Goal: Task Accomplishment & Management: Use online tool/utility

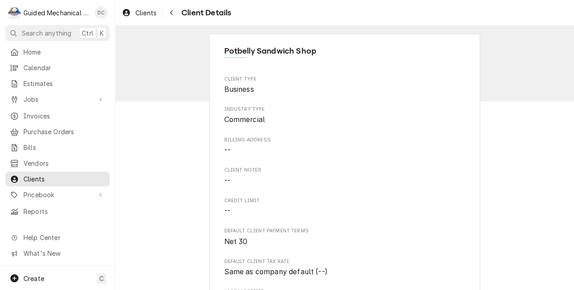
click at [55, 56] on link "Home" at bounding box center [57, 52] width 104 height 15
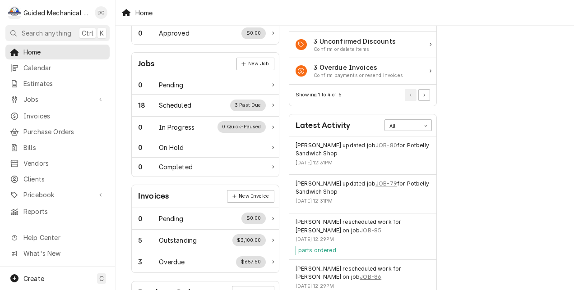
scroll to position [135, 0]
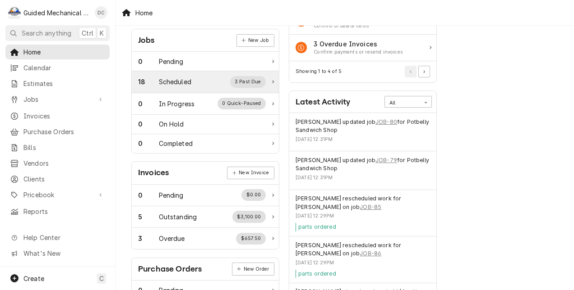
click at [198, 80] on div "18 Scheduled 3 Past Due" at bounding box center [202, 82] width 128 height 12
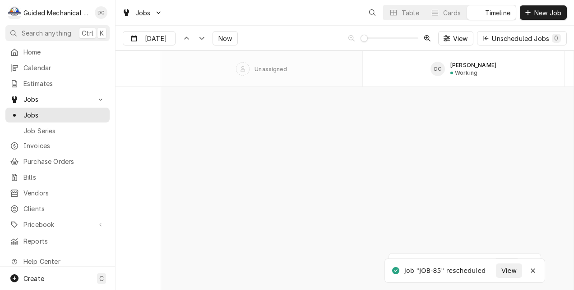
scroll to position [4391, 0]
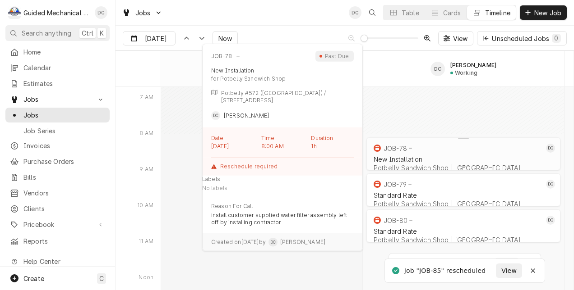
click at [465, 150] on div "JOB-78" at bounding box center [458, 148] width 172 height 11
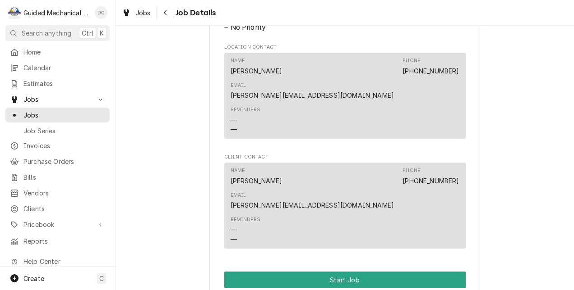
scroll to position [541, 0]
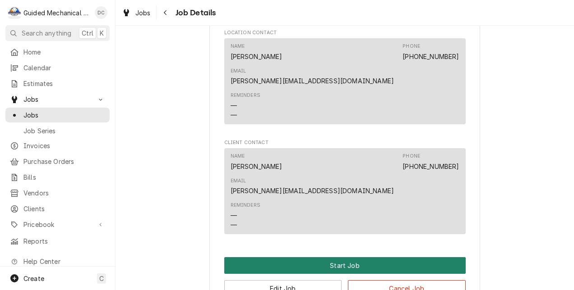
click at [360, 258] on button "Start Job" at bounding box center [344, 266] width 241 height 17
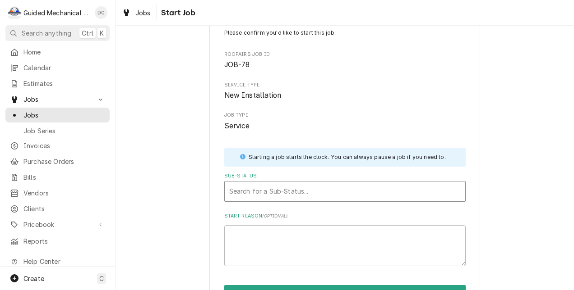
scroll to position [80, 0]
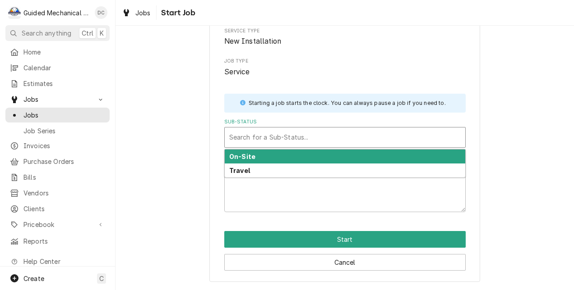
click at [310, 134] on div "Sub-Status" at bounding box center [344, 137] width 231 height 16
click at [303, 154] on div "On-Site" at bounding box center [345, 157] width 240 height 14
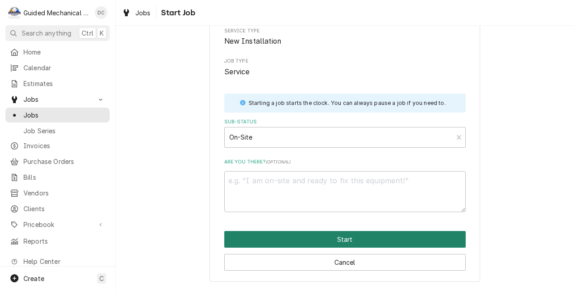
click at [308, 234] on button "Start" at bounding box center [344, 239] width 241 height 17
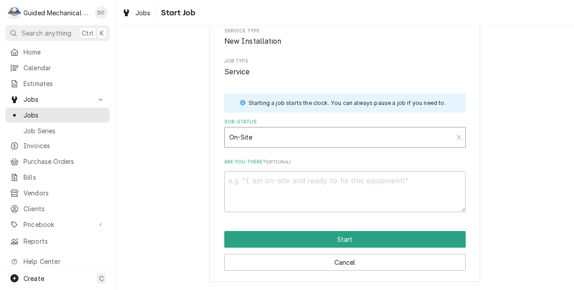
type textarea "x"
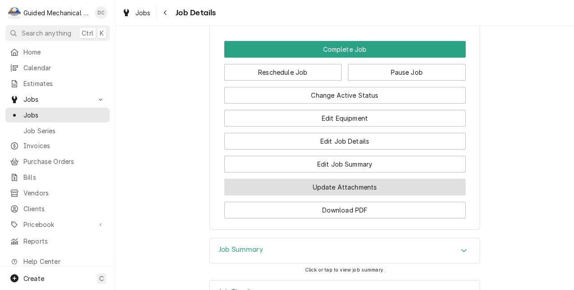
scroll to position [766, 0]
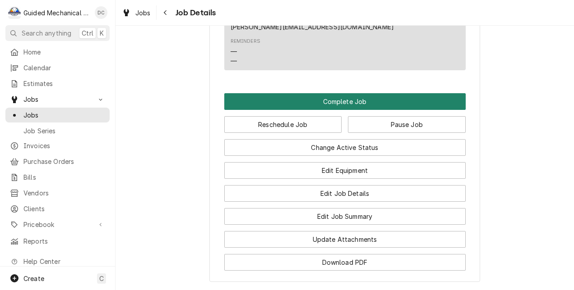
click at [367, 93] on button "Complete Job" at bounding box center [344, 101] width 241 height 17
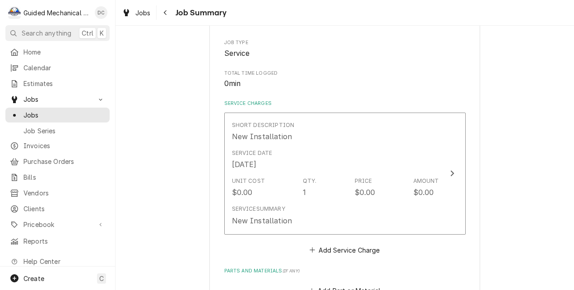
scroll to position [135, 0]
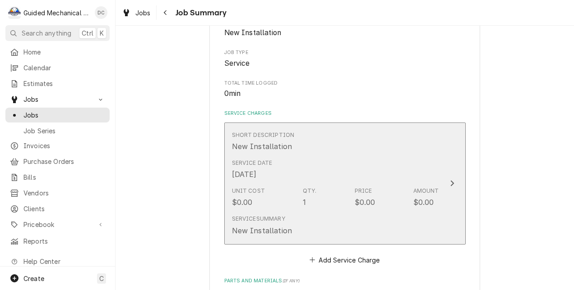
click at [450, 183] on icon "Update Line Item" at bounding box center [452, 183] width 5 height 7
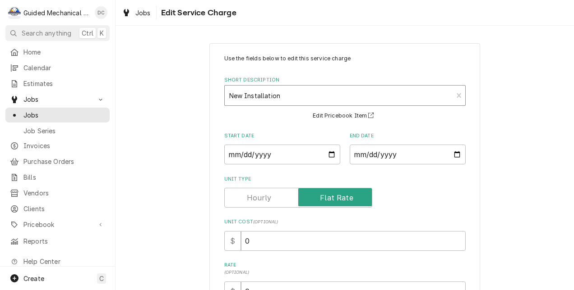
click at [308, 97] on div "Short Description" at bounding box center [338, 96] width 219 height 16
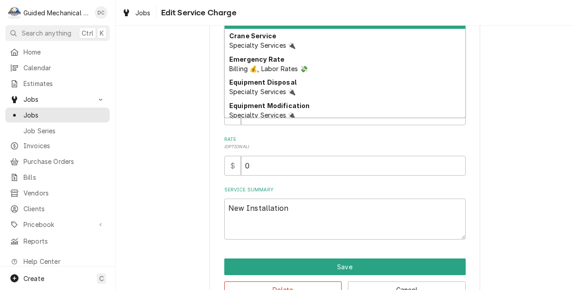
scroll to position [135, 0]
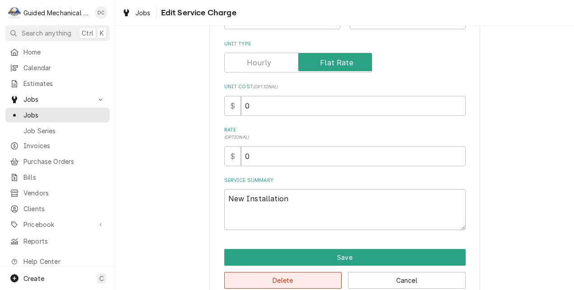
click at [305, 283] on button "Delete" at bounding box center [283, 280] width 118 height 17
type textarea "x"
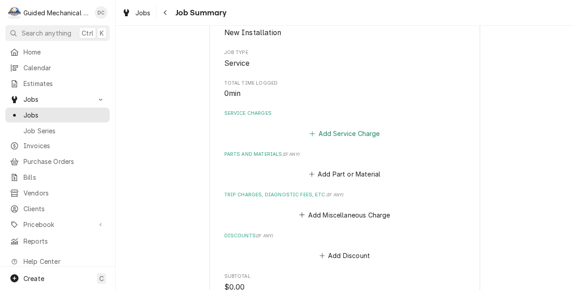
click at [363, 129] on button "Add Service Charge" at bounding box center [344, 133] width 73 height 13
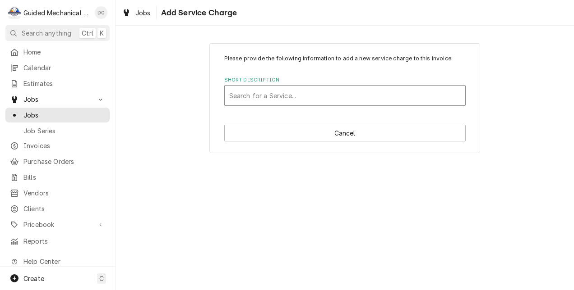
click at [363, 97] on div "Short Description" at bounding box center [344, 96] width 231 height 16
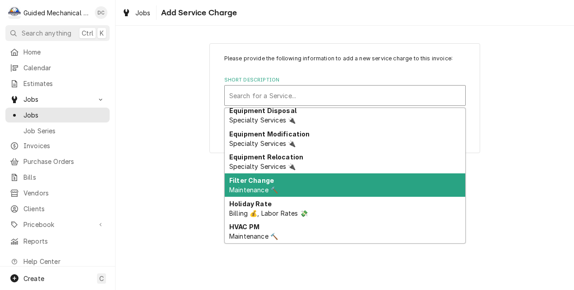
scroll to position [97, 0]
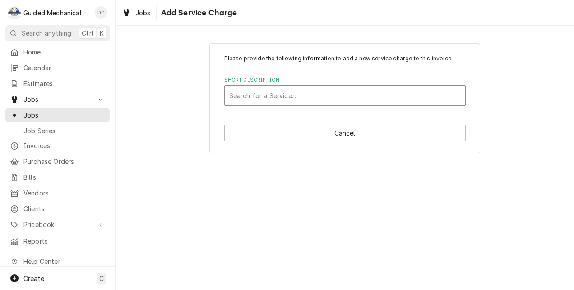
click at [383, 95] on div "Short Description" at bounding box center [344, 96] width 231 height 16
type input "stand"
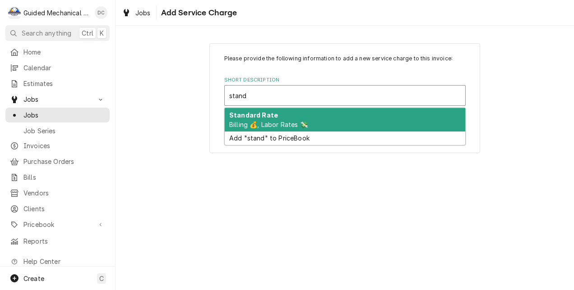
click at [337, 120] on div "Standard Rate Billing 💰, Labor Rates 💸" at bounding box center [345, 119] width 240 height 23
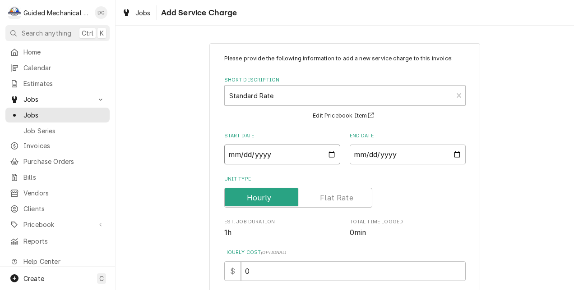
click at [328, 155] on input "Start Date" at bounding box center [282, 155] width 116 height 20
type textarea "x"
type input "2025-09-19"
click at [452, 152] on input "End Date" at bounding box center [408, 155] width 116 height 20
type textarea "x"
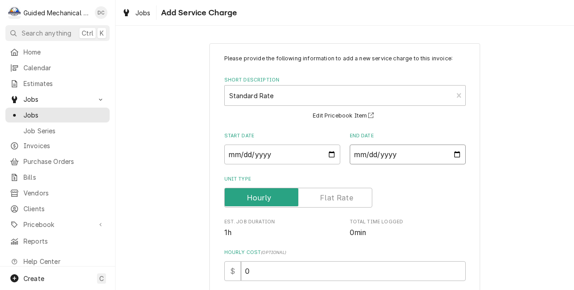
type input "2025-09-19"
click at [324, 199] on label "Unit Type" at bounding box center [298, 198] width 148 height 20
click at [324, 199] on input "Unit Type" at bounding box center [298, 198] width 140 height 20
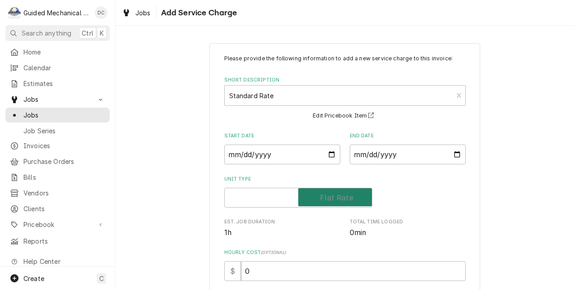
checkbox input "true"
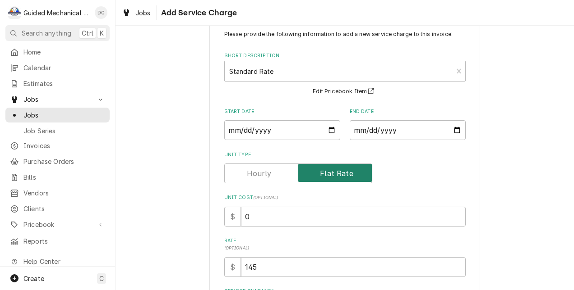
scroll to position [45, 0]
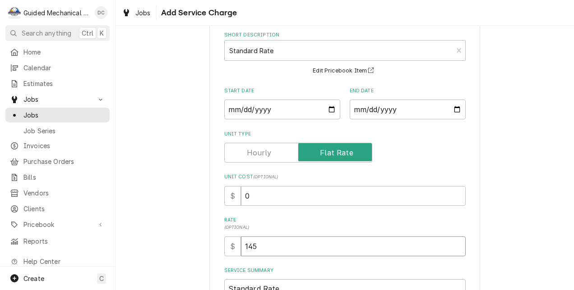
drag, startPoint x: 263, startPoint y: 244, endPoint x: 214, endPoint y: 253, distance: 50.3
click at [214, 253] on div "Please provide the following information to add a new service charge to this in…" at bounding box center [344, 183] width 271 height 370
type textarea "x"
type input "1"
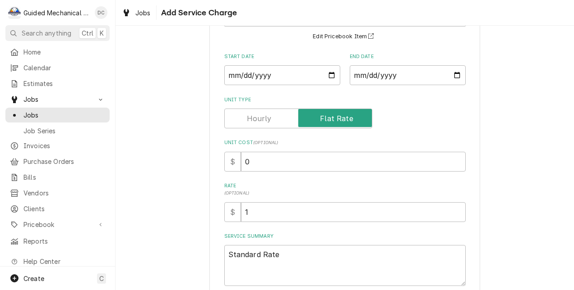
scroll to position [130, 0]
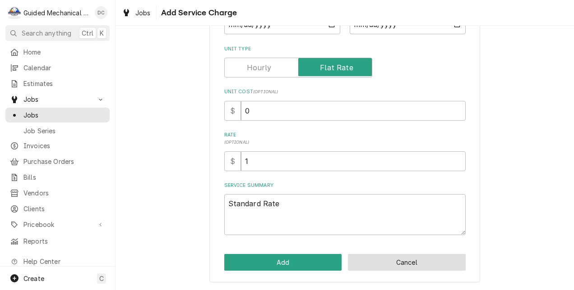
click at [438, 258] on button "Cancel" at bounding box center [407, 262] width 118 height 17
type textarea "x"
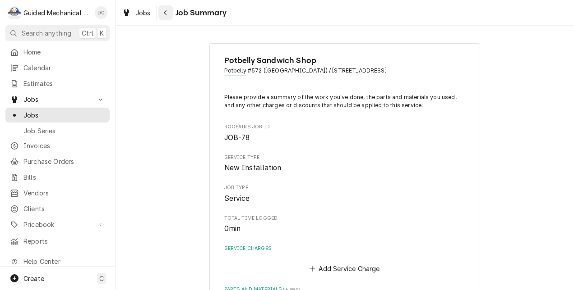
click at [165, 14] on icon "Navigate back" at bounding box center [165, 12] width 4 height 6
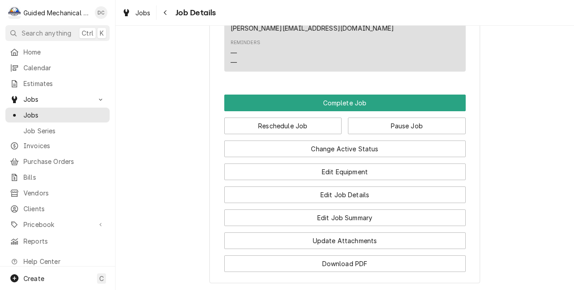
scroll to position [767, 0]
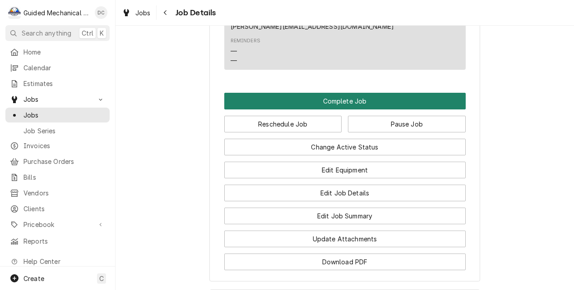
click at [377, 93] on button "Complete Job" at bounding box center [344, 101] width 241 height 17
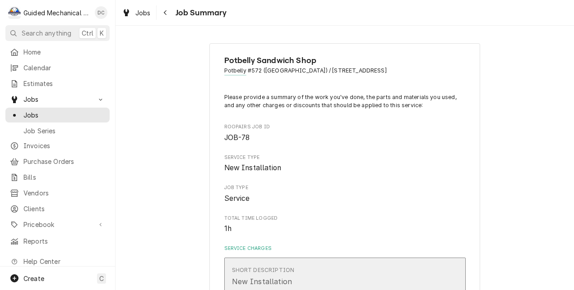
scroll to position [135, 0]
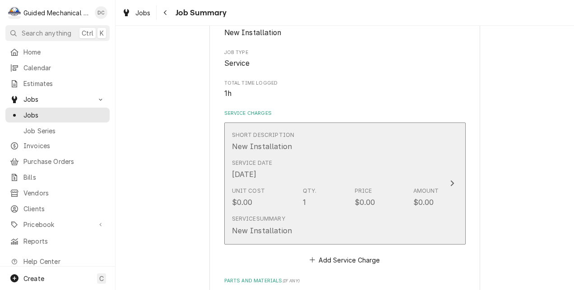
click at [442, 153] on button "Short Description New Installation Service Date [DATE] Unit Cost $0.00 Qty. 1 P…" at bounding box center [344, 184] width 241 height 122
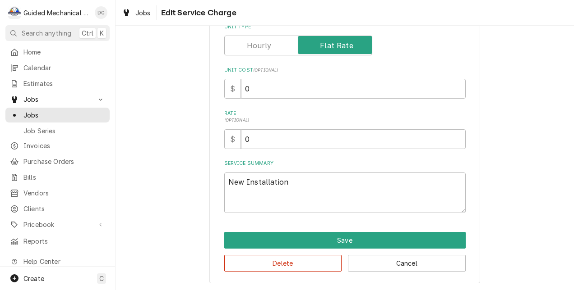
type textarea "x"
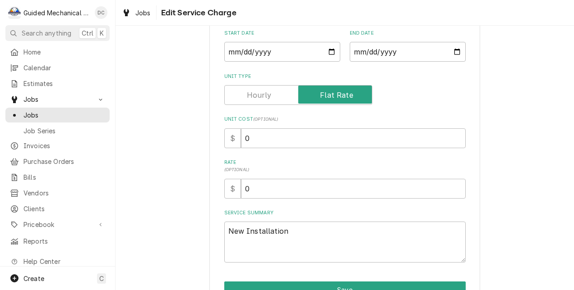
scroll to position [90, 0]
